Goal: Task Accomplishment & Management: Manage account settings

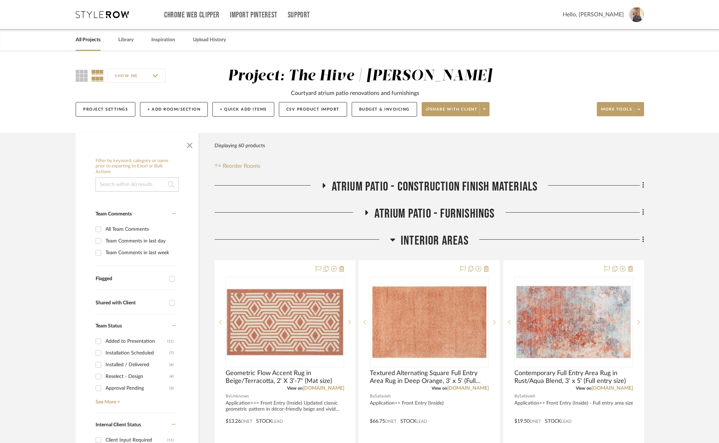
click at [88, 39] on link "All Projects" at bounding box center [88, 40] width 25 height 10
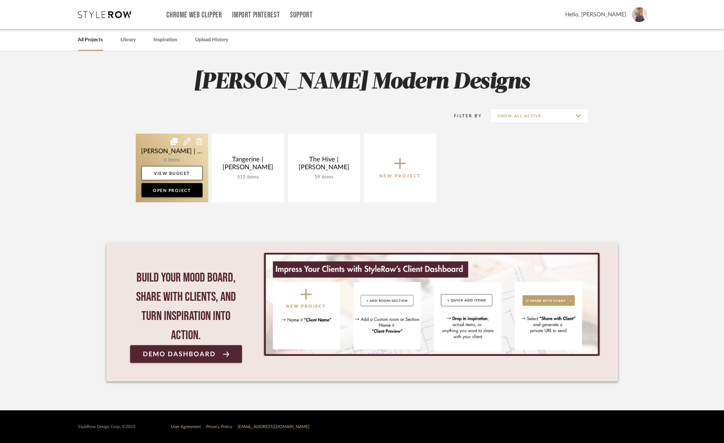
click at [144, 151] on link at bounding box center [172, 168] width 73 height 69
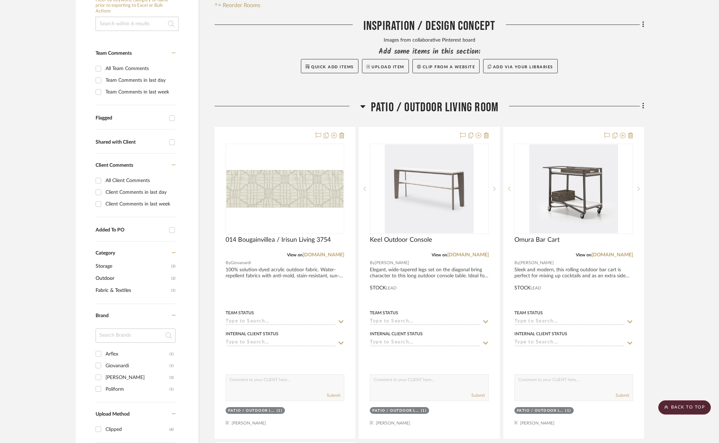
scroll to position [85, 0]
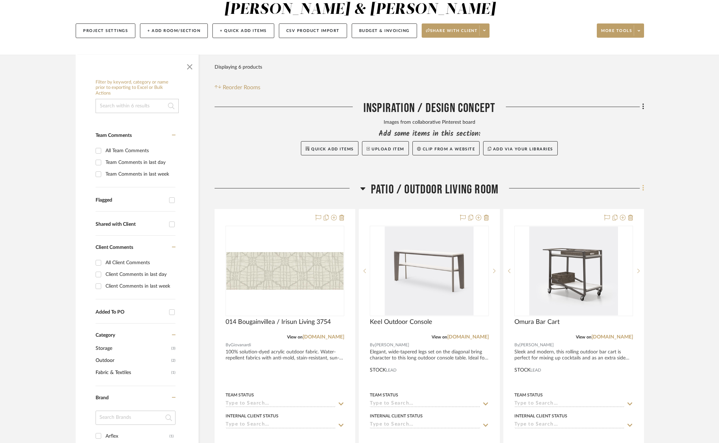
click at [643, 185] on icon at bounding box center [643, 188] width 1 height 6
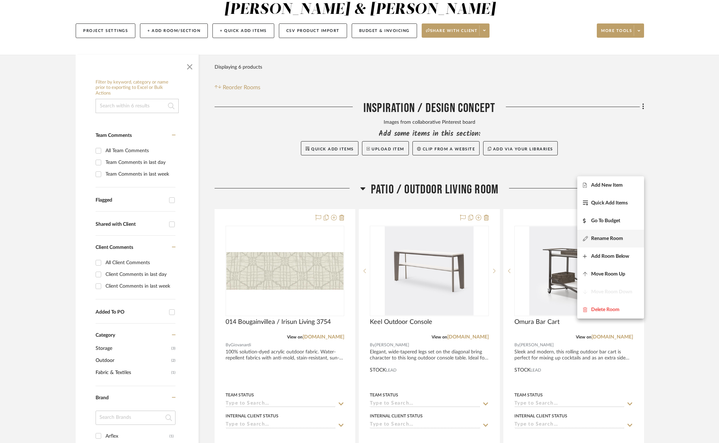
click at [605, 236] on span "Rename Room" at bounding box center [607, 239] width 32 height 6
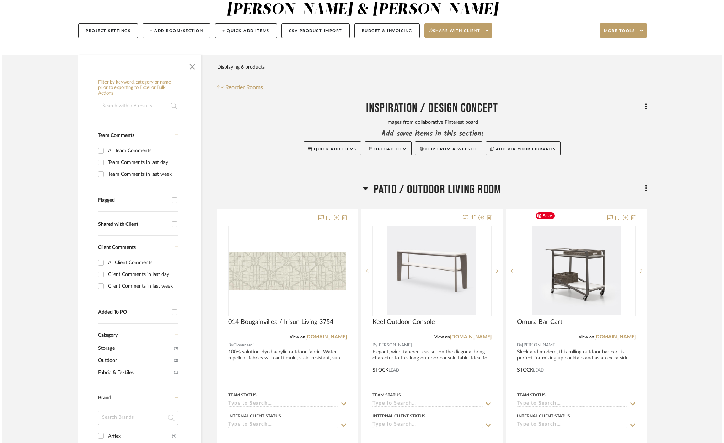
scroll to position [0, 0]
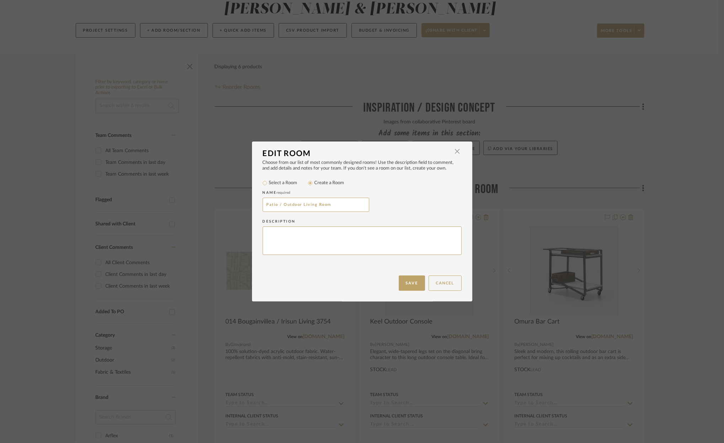
drag, startPoint x: 282, startPoint y: 205, endPoint x: 259, endPoint y: 202, distance: 23.2
click at [259, 202] on div "Choose from our list of most commonly designed rooms! Use the description field…" at bounding box center [362, 218] width 220 height 116
click at [332, 207] on input "Outdoor Living Room" at bounding box center [316, 205] width 107 height 14
type input "Outdoor Living Room Furnishings"
click at [411, 283] on button "Save" at bounding box center [412, 282] width 26 height 15
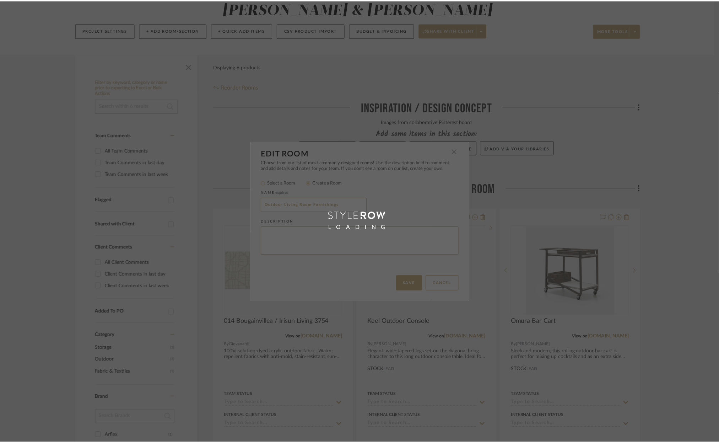
scroll to position [85, 0]
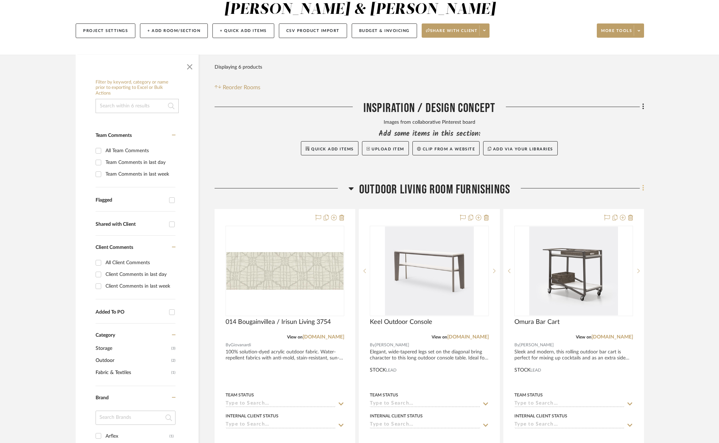
click at [644, 185] on icon at bounding box center [643, 188] width 1 height 6
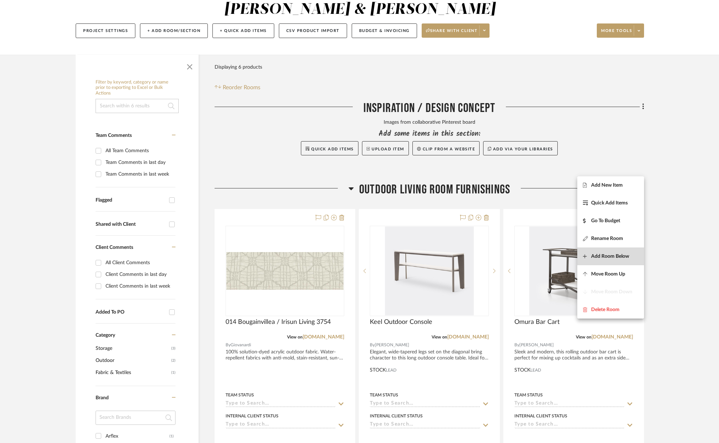
click at [595, 253] on span "Add Room Below" at bounding box center [610, 256] width 38 height 6
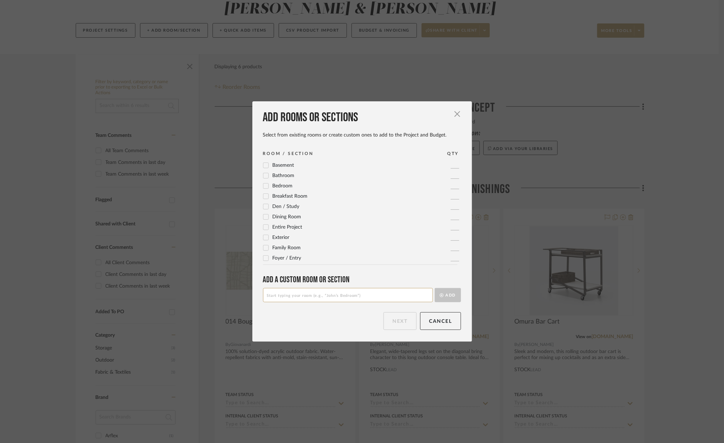
scroll to position [237, 0]
click at [320, 295] on input at bounding box center [348, 295] width 170 height 14
type input "Pergola Structure"
click at [449, 292] on button "Add" at bounding box center [448, 295] width 26 height 14
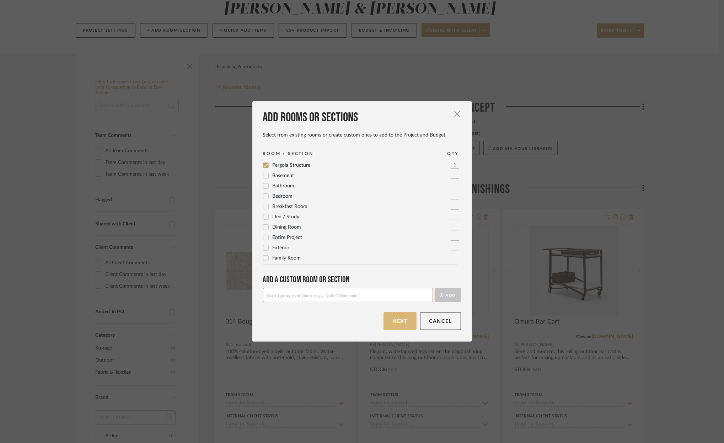
click at [396, 321] on button "Next" at bounding box center [400, 321] width 33 height 18
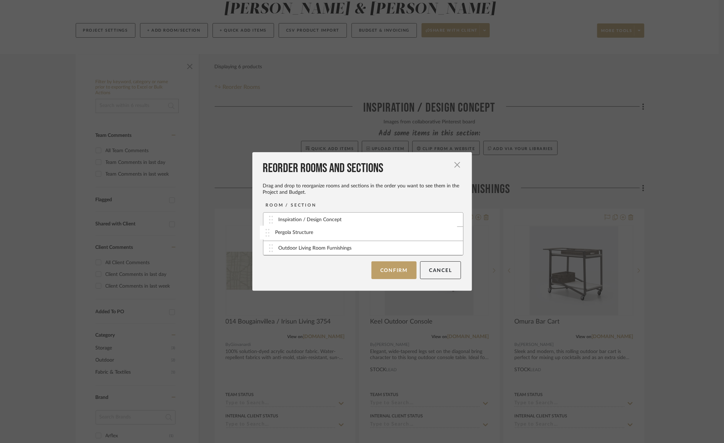
drag, startPoint x: 267, startPoint y: 250, endPoint x: 266, endPoint y: 234, distance: 16.0
click at [394, 270] on button "Confirm" at bounding box center [393, 270] width 45 height 18
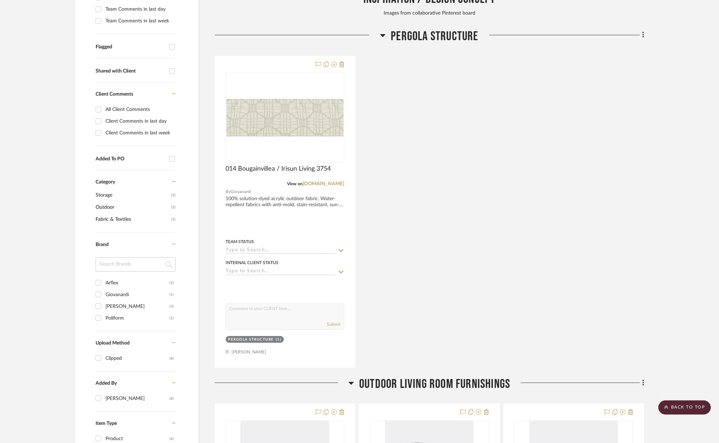
scroll to position [186, 0]
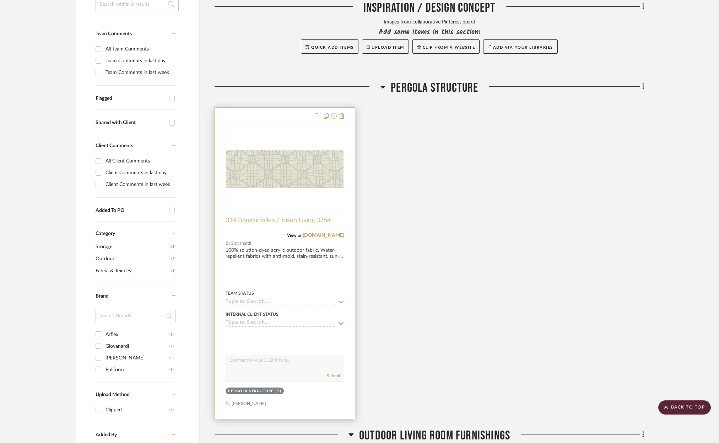
click at [270, 216] on span "014 Bougainvillea / Irisun Living 3754" at bounding box center [278, 220] width 105 height 8
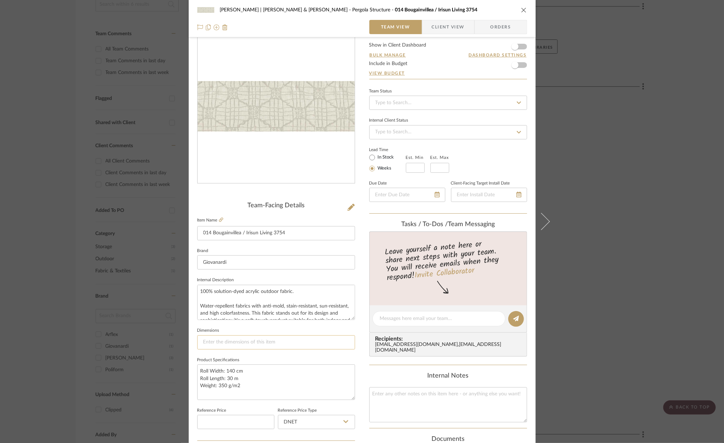
scroll to position [86, 0]
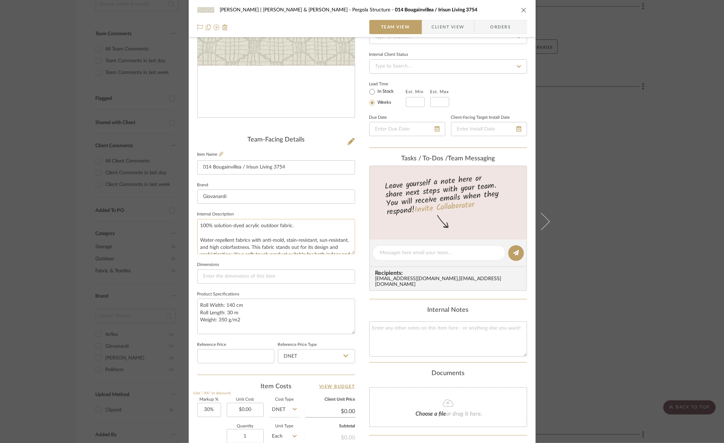
click at [197, 225] on textarea "100% solution-dyed acrylic outdoor fabric. Water-repellent fabrics with anti-mo…" at bounding box center [276, 236] width 158 height 35
type textarea "Drapery Fabric 100% solution-dyed acrylic outdoor fabric. Water-repellent fabri…"
click at [521, 9] on icon "close" at bounding box center [524, 10] width 6 height 6
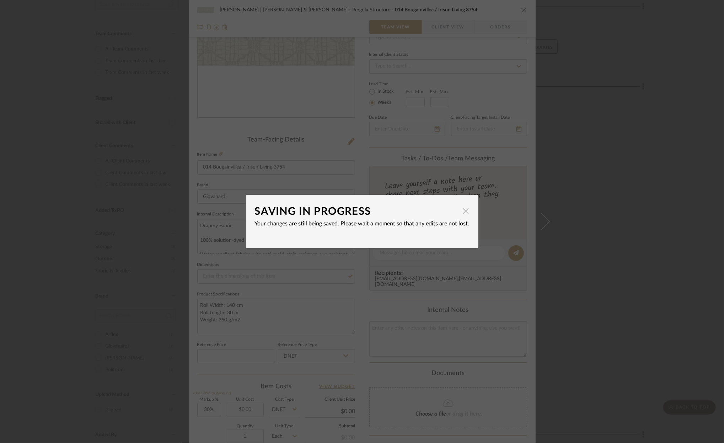
click at [460, 213] on span "button" at bounding box center [466, 211] width 14 height 14
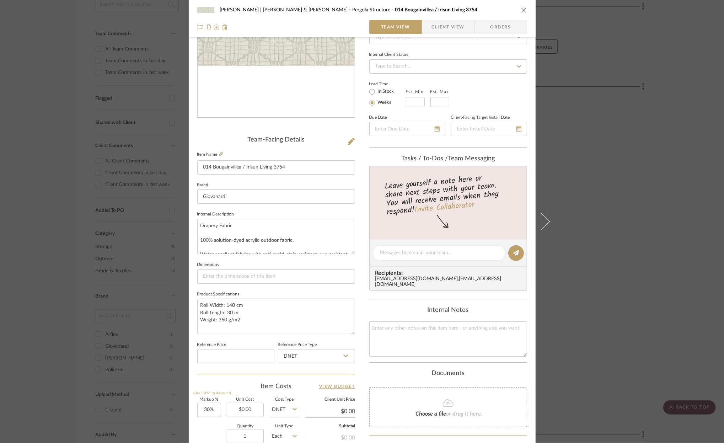
click at [521, 9] on icon "close" at bounding box center [524, 10] width 6 height 6
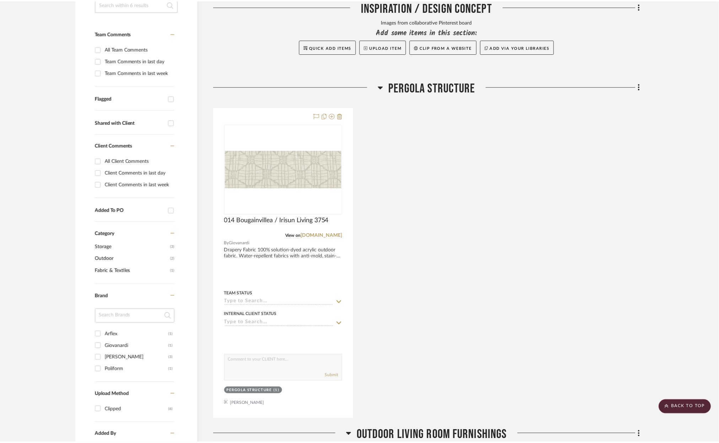
scroll to position [186, 0]
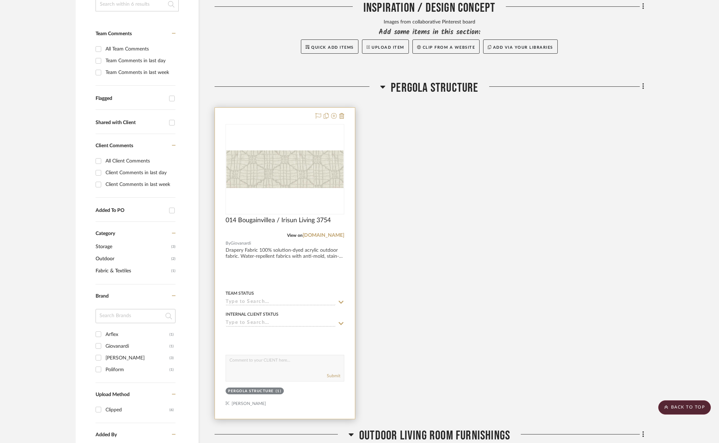
click at [280, 233] on div at bounding box center [285, 263] width 140 height 311
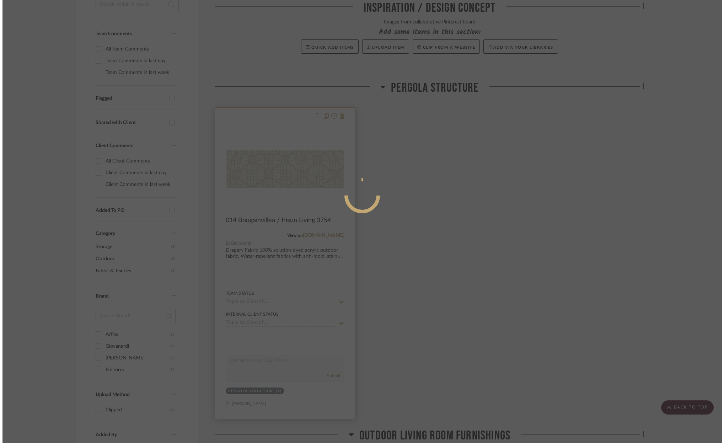
scroll to position [0, 0]
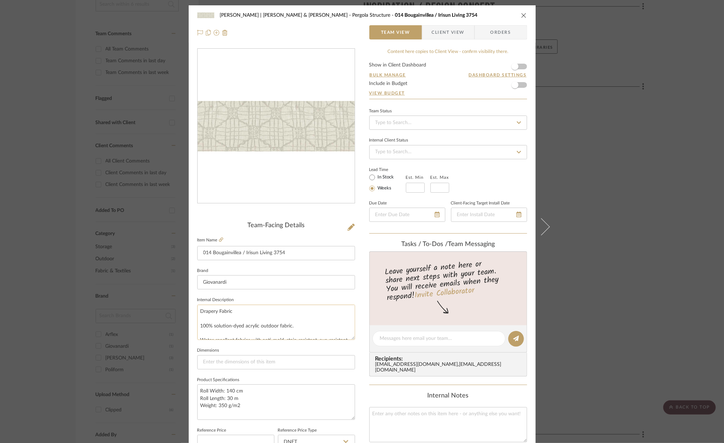
click at [236, 308] on textarea "Drapery Fabric 100% solution-dyed acrylic outdoor fabric. Water-repellent fabri…" at bounding box center [276, 322] width 158 height 35
click at [199, 311] on textarea "Drapery Fabric] 100% solution-dyed acrylic outdoor fabric. Water-repellent fabr…" at bounding box center [276, 322] width 158 height 35
type textarea "[Drapery Fabric] 100% solution-dyed acrylic outdoor fabric. Water-repellent fab…"
click at [254, 310] on textarea "[Drapery Fabric] 100% solution-dyed acrylic outdoor fabric. Water-repellent fab…" at bounding box center [276, 322] width 158 height 35
type textarea "[Drapery Fabric] 100% solution-dyed acrylic outdoor fabric. Water-repellent fab…"
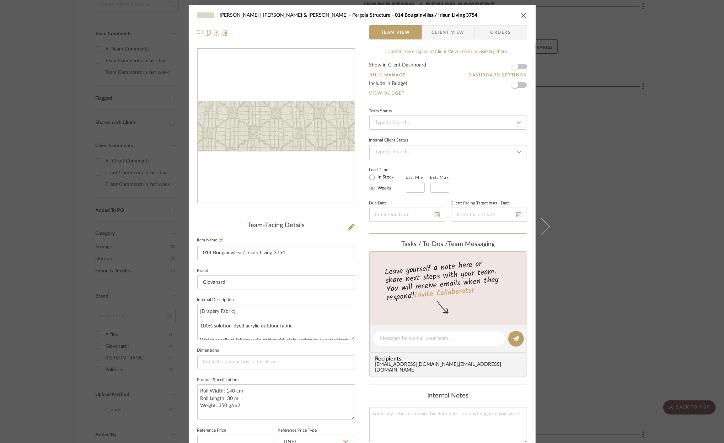
click at [521, 15] on icon "close" at bounding box center [524, 15] width 6 height 6
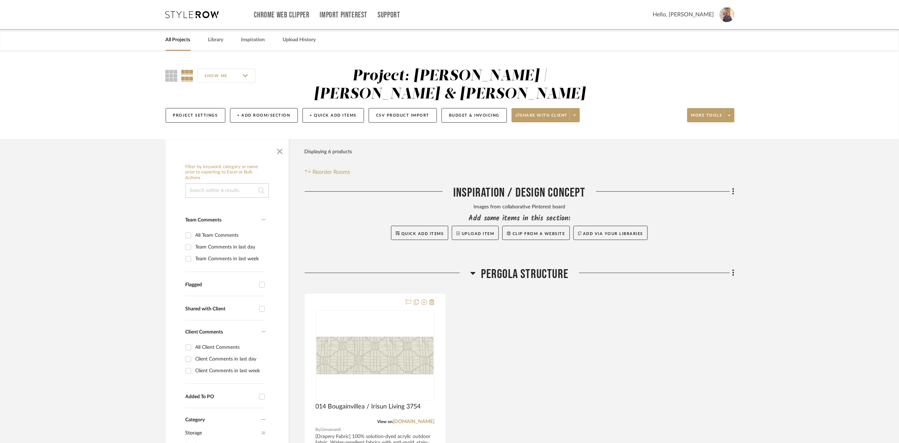
click at [178, 42] on link "All Projects" at bounding box center [178, 40] width 25 height 10
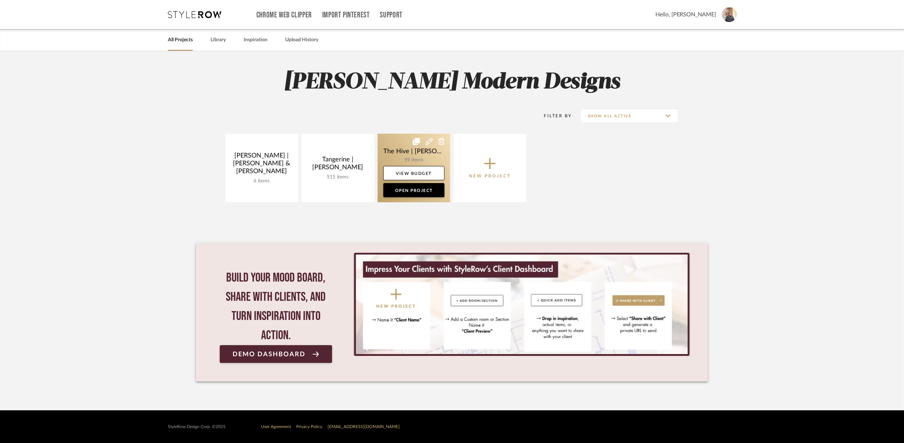
click at [400, 146] on link at bounding box center [413, 168] width 73 height 69
